Goal: Information Seeking & Learning: Learn about a topic

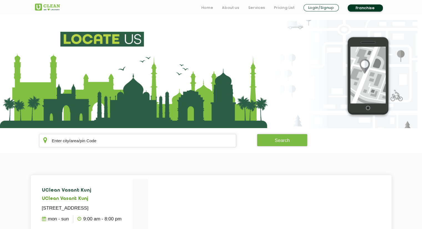
scroll to position [75, 0]
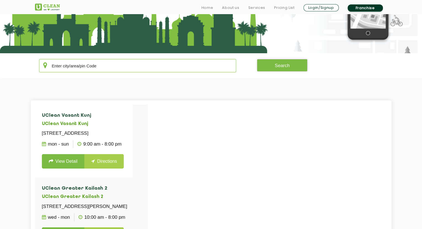
click at [102, 67] on input "text" at bounding box center [137, 65] width 197 height 13
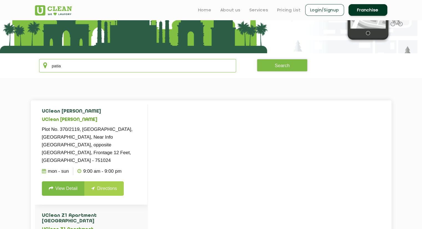
scroll to position [77, 0]
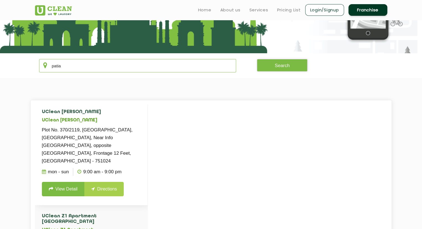
type input "patia"
click at [79, 182] on link "View Detail" at bounding box center [63, 189] width 43 height 14
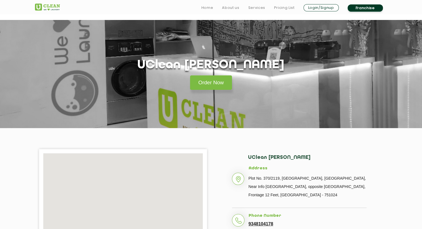
scroll to position [91, 0]
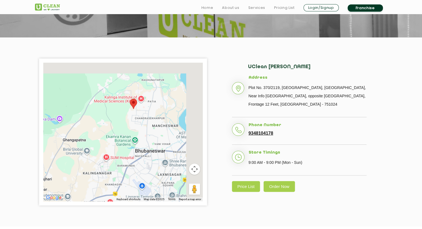
drag, startPoint x: 164, startPoint y: 100, endPoint x: 131, endPoint y: 126, distance: 41.4
click at [131, 126] on div at bounding box center [122, 132] width 159 height 139
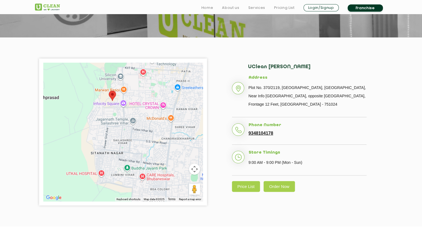
drag, startPoint x: 153, startPoint y: 75, endPoint x: 112, endPoint y: 148, distance: 83.4
click at [112, 148] on div at bounding box center [122, 132] width 159 height 139
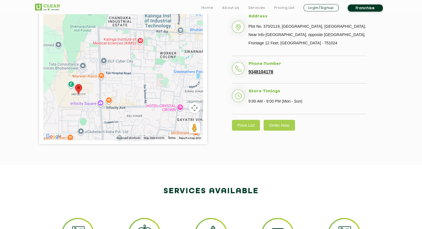
scroll to position [157, 0]
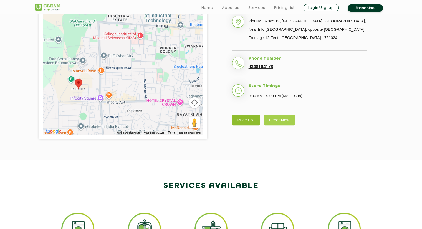
click at [247, 119] on link "Price List" at bounding box center [246, 120] width 28 height 11
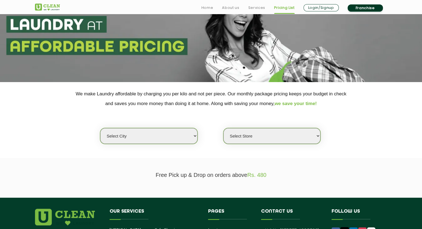
scroll to position [47, 0]
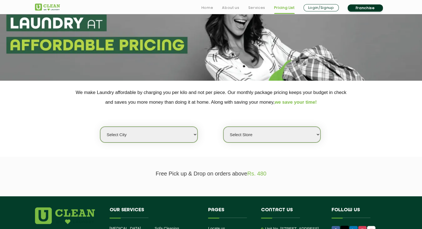
click at [187, 136] on select "Select city [GEOGRAPHIC_DATA] [GEOGRAPHIC_DATA] [GEOGRAPHIC_DATA] [GEOGRAPHIC_D…" at bounding box center [148, 135] width 97 height 16
select select "76"
click at [100, 127] on select "Select city [GEOGRAPHIC_DATA] [GEOGRAPHIC_DATA] [GEOGRAPHIC_DATA] [GEOGRAPHIC_D…" at bounding box center [148, 135] width 97 height 16
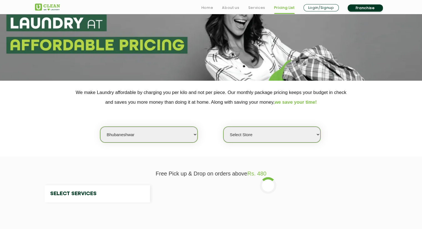
click at [250, 132] on select "Select Store" at bounding box center [271, 135] width 97 height 16
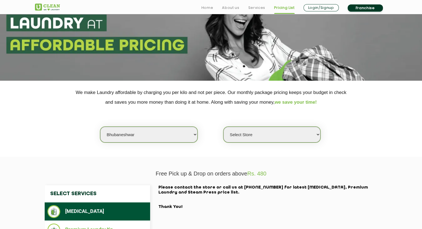
select select "237"
click at [223, 127] on select "Select Store UClean Patia [GEOGRAPHIC_DATA] UClean Z1 Apartment [GEOGRAPHIC_DAT…" at bounding box center [271, 135] width 97 height 16
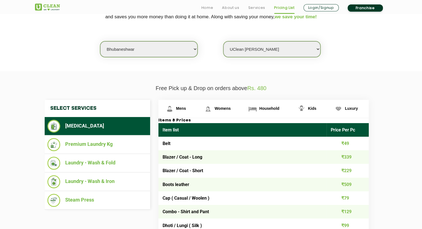
scroll to position [133, 0]
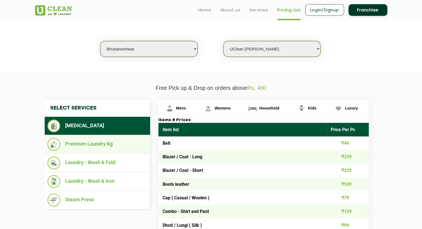
click at [132, 140] on li "Premium Laundry Kg" at bounding box center [97, 144] width 100 height 13
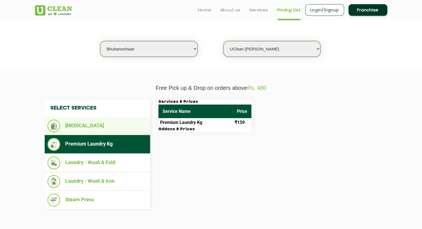
click at [125, 127] on li "[MEDICAL_DATA]" at bounding box center [97, 126] width 100 height 13
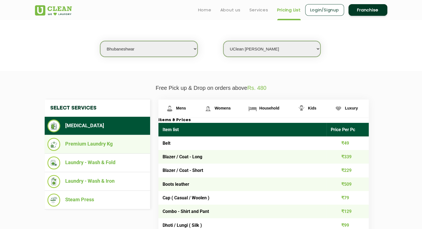
click at [140, 144] on li "Premium Laundry Kg" at bounding box center [97, 144] width 100 height 13
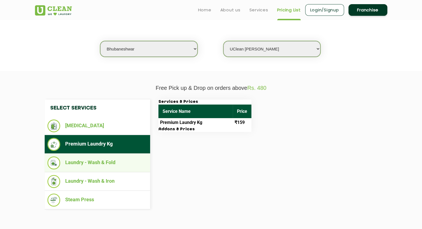
click at [130, 160] on li "Laundry - Wash & Fold" at bounding box center [97, 162] width 100 height 13
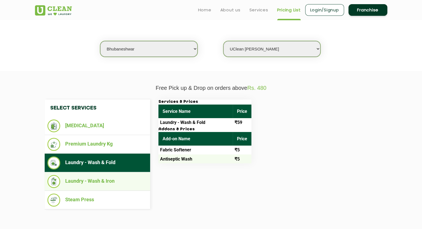
click at [127, 177] on li "Laundry - Wash & Iron" at bounding box center [97, 181] width 100 height 13
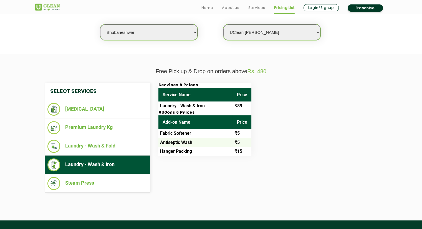
scroll to position [153, 0]
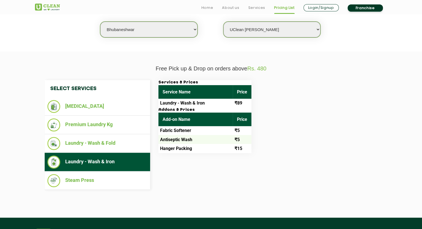
click at [127, 177] on li "Steam Press" at bounding box center [97, 180] width 100 height 13
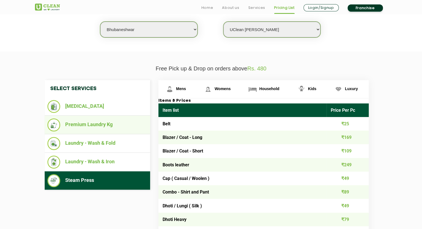
click at [121, 129] on li "Premium Laundry Kg" at bounding box center [97, 124] width 100 height 13
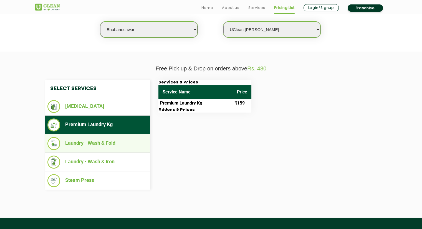
click at [116, 146] on li "Laundry - Wash & Fold" at bounding box center [97, 143] width 100 height 13
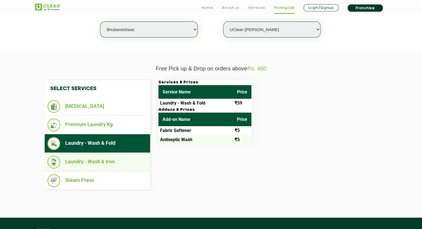
click at [120, 159] on li "Laundry - Wash & Iron" at bounding box center [97, 162] width 100 height 13
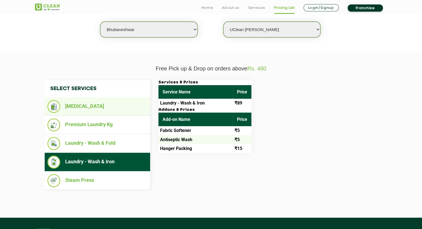
click at [111, 105] on li "[MEDICAL_DATA]" at bounding box center [97, 106] width 100 height 13
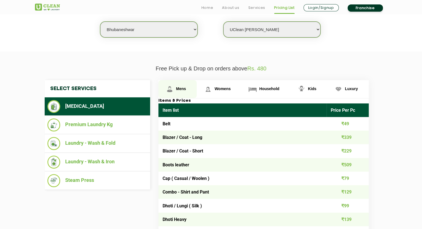
click at [185, 89] on span "Mens" at bounding box center [181, 89] width 10 height 4
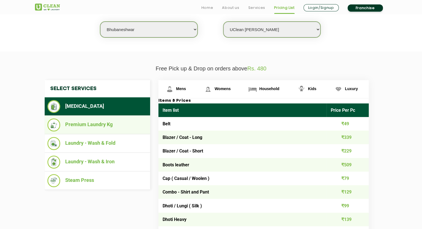
click at [113, 125] on li "Premium Laundry Kg" at bounding box center [97, 124] width 100 height 13
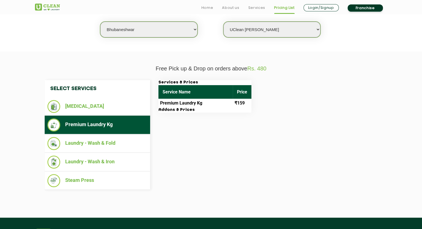
click at [200, 96] on th "Service Name" at bounding box center [195, 92] width 74 height 14
click at [242, 100] on td "₹159" at bounding box center [242, 103] width 19 height 9
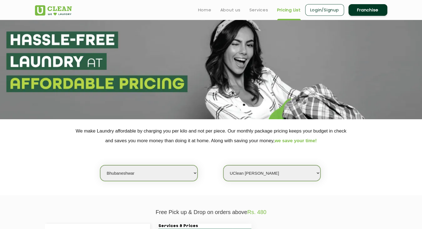
scroll to position [1, 0]
